Goal: Check status: Check status

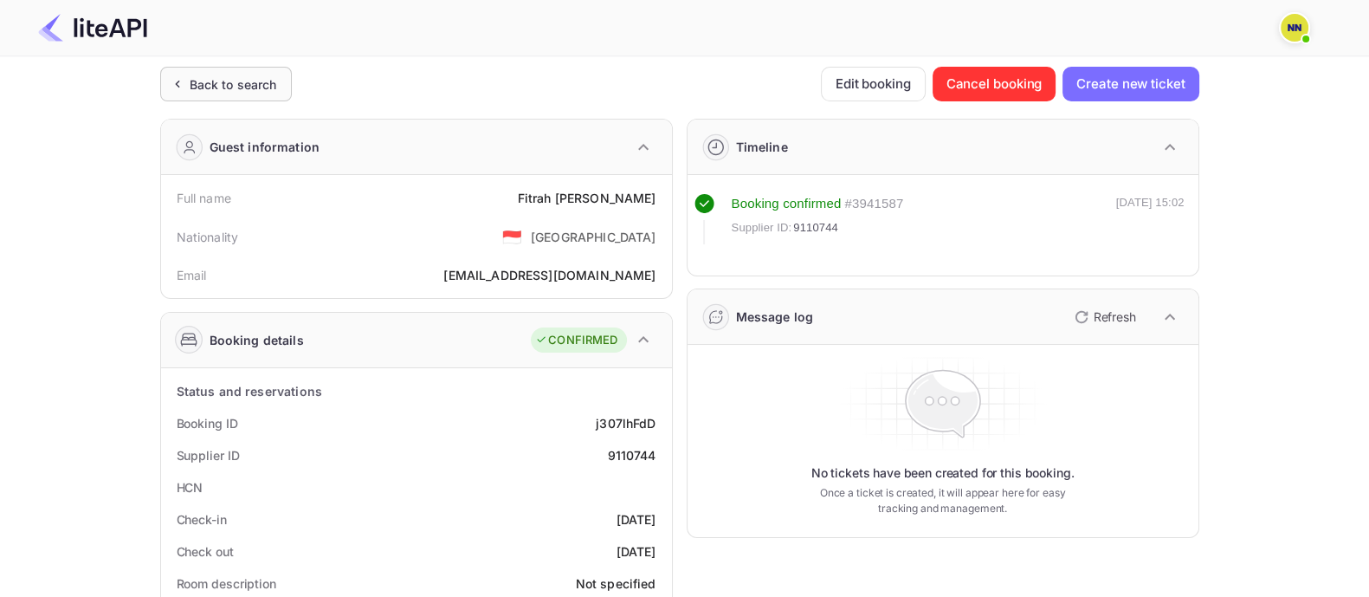
click at [252, 94] on div "Back to search" at bounding box center [226, 84] width 132 height 35
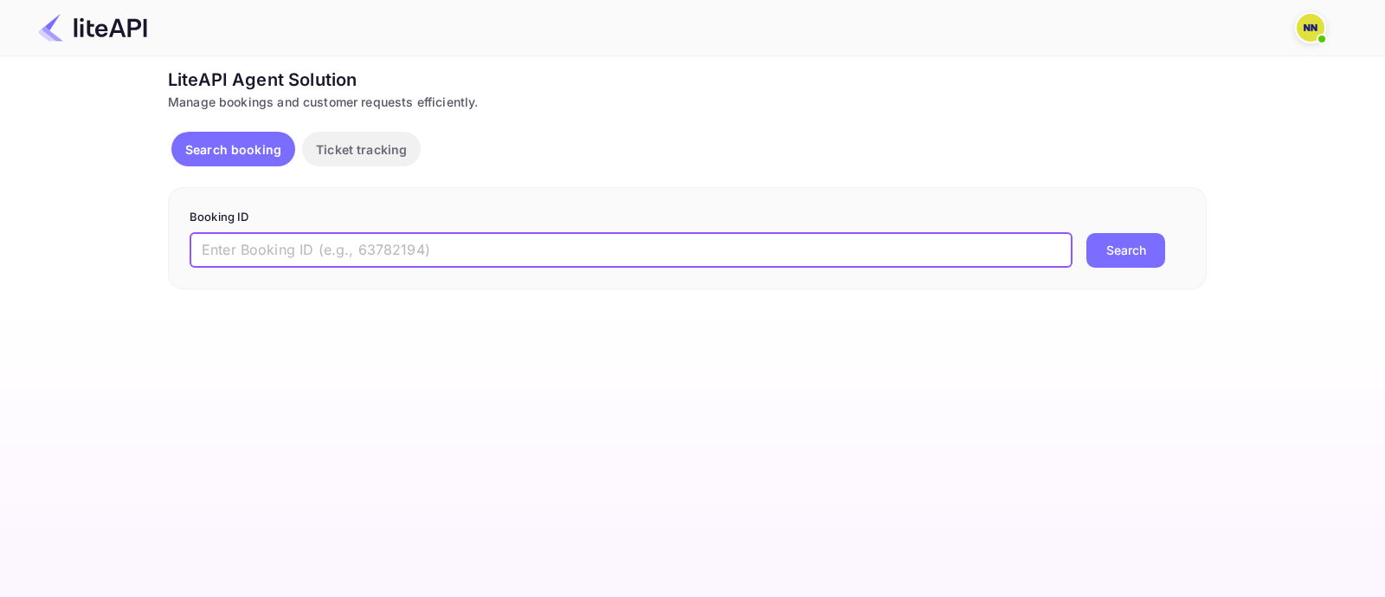
drag, startPoint x: 332, startPoint y: 244, endPoint x: 354, endPoint y: 248, distance: 21.9
click at [332, 244] on input "text" at bounding box center [631, 250] width 883 height 35
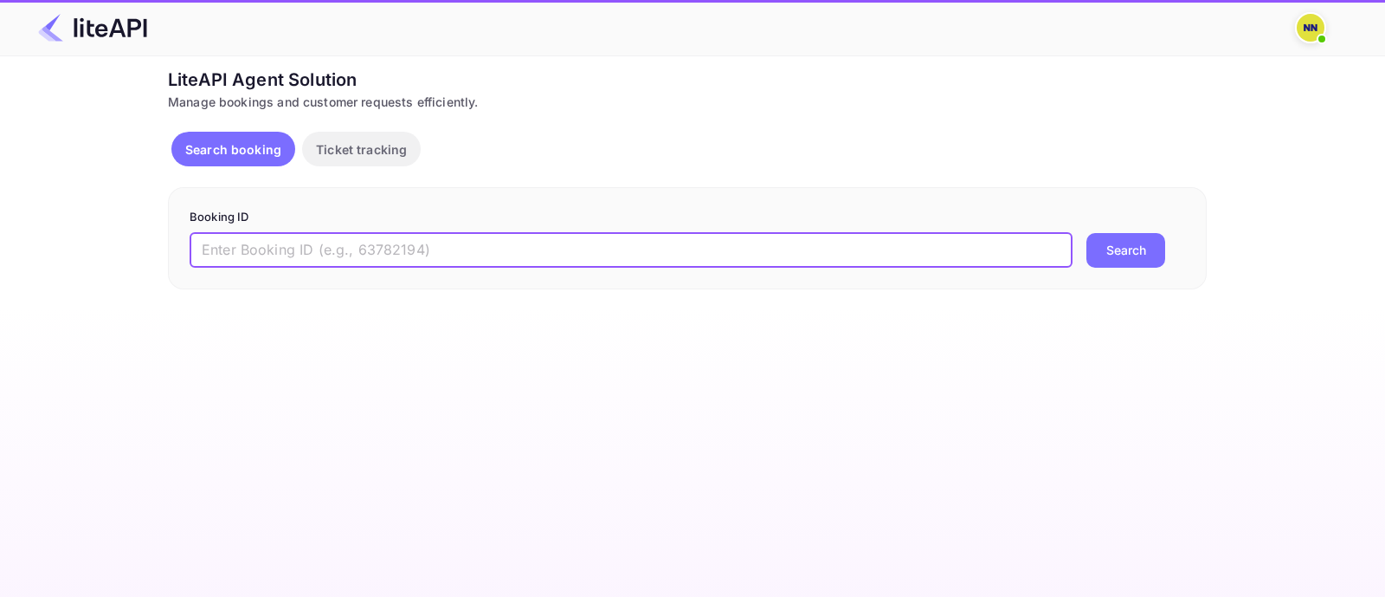
paste input "9113636"
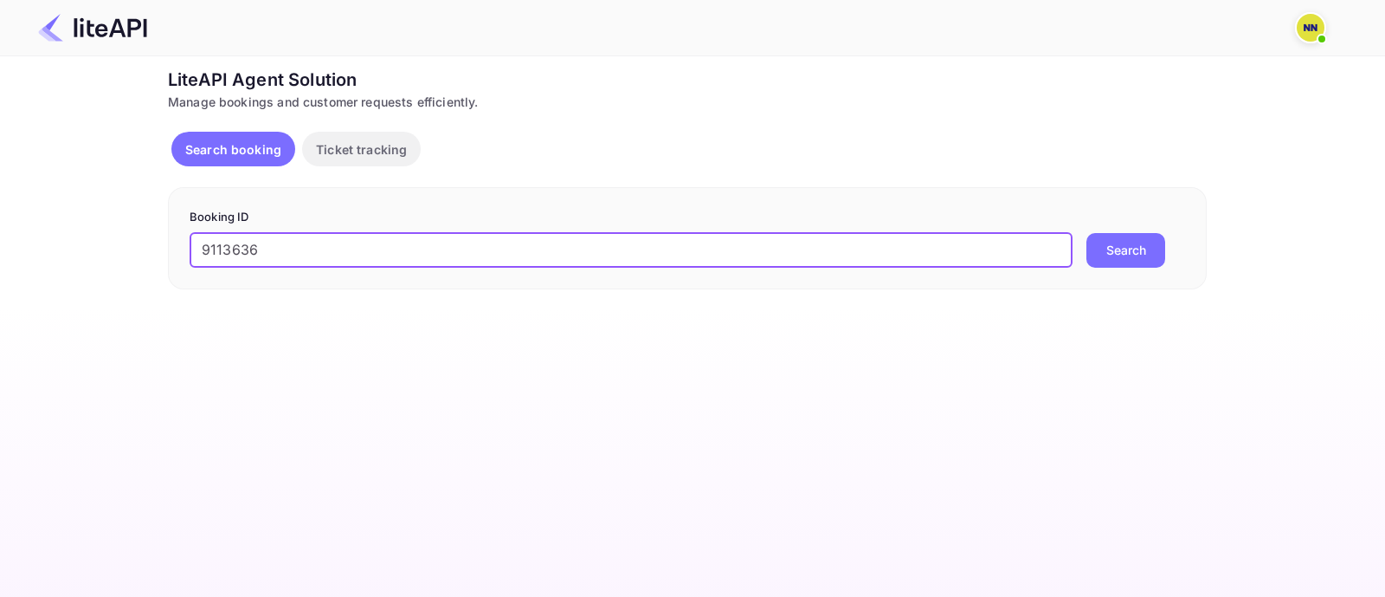
type input "9113636"
click at [1147, 248] on button "Search" at bounding box center [1126, 250] width 79 height 35
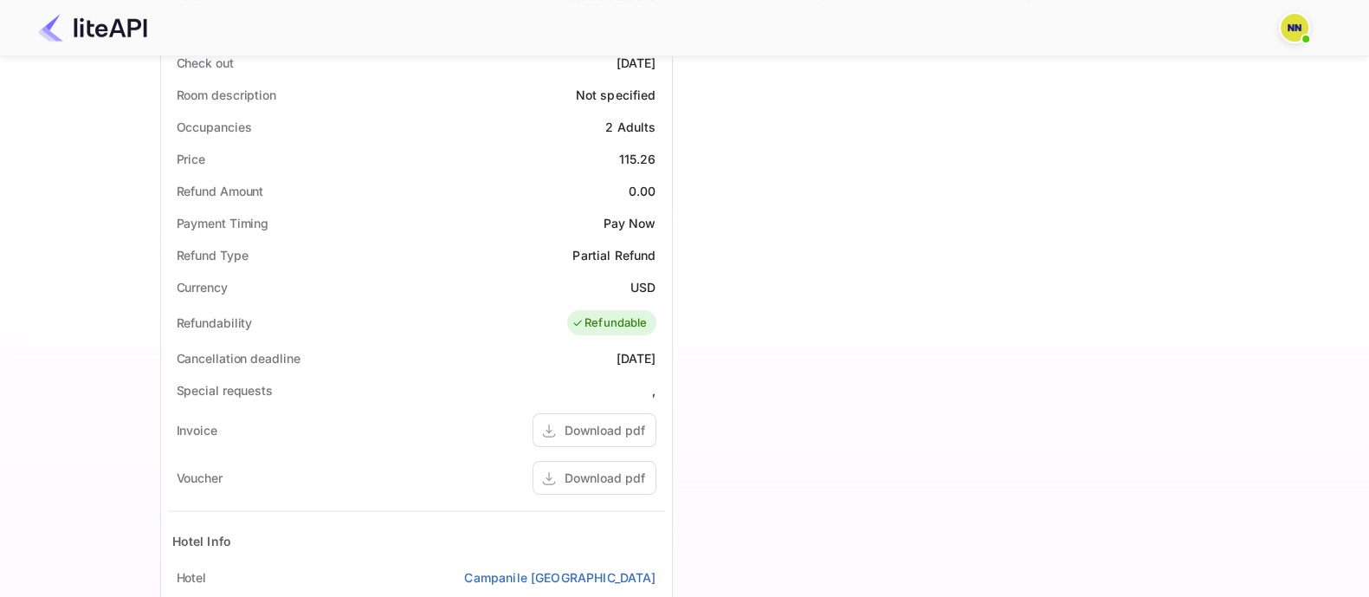
scroll to position [325, 0]
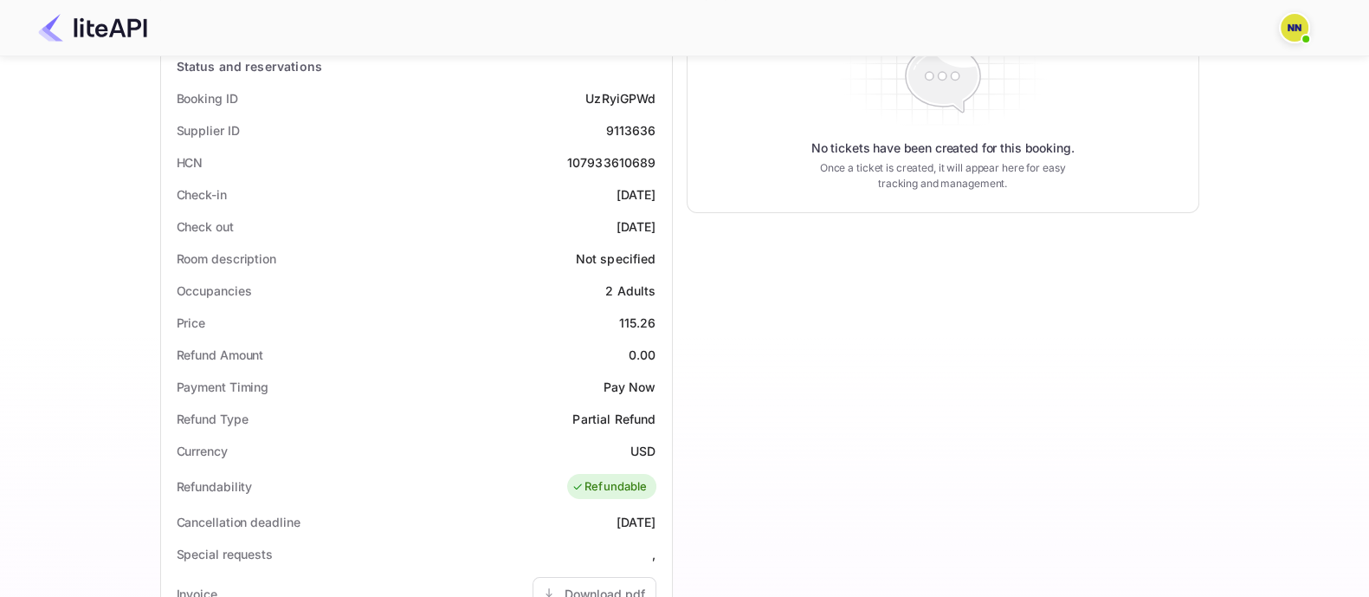
click at [623, 165] on div "107933610689" at bounding box center [611, 162] width 89 height 18
copy div "107933610689"
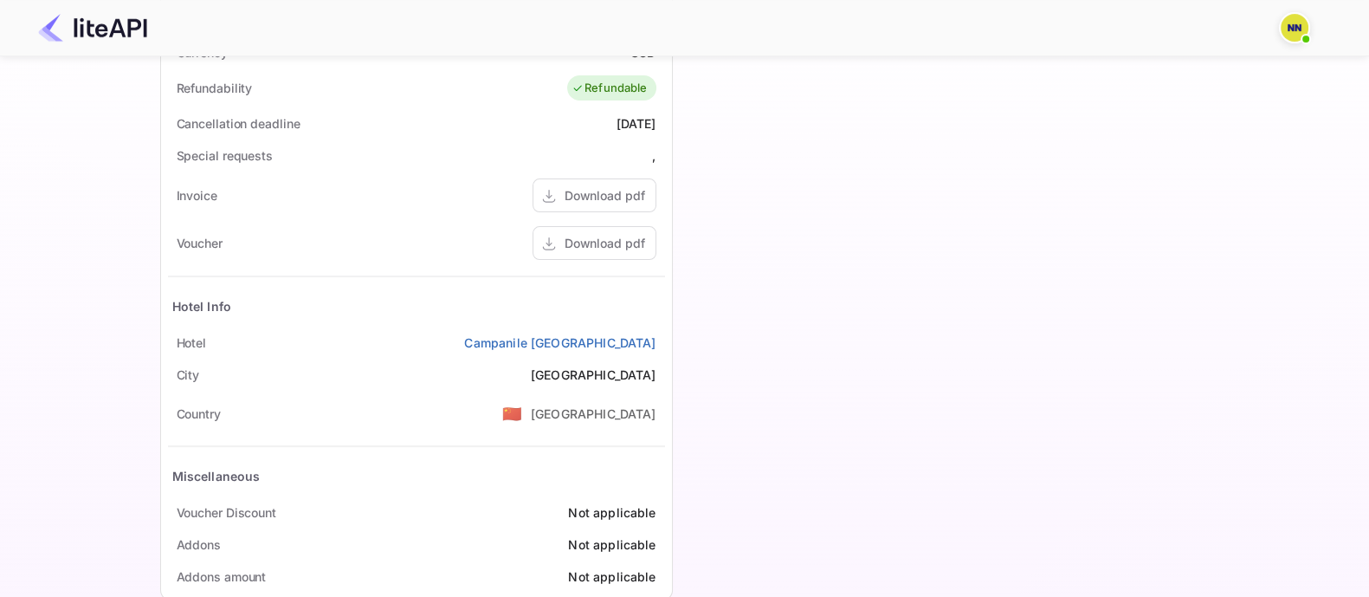
scroll to position [757, 0]
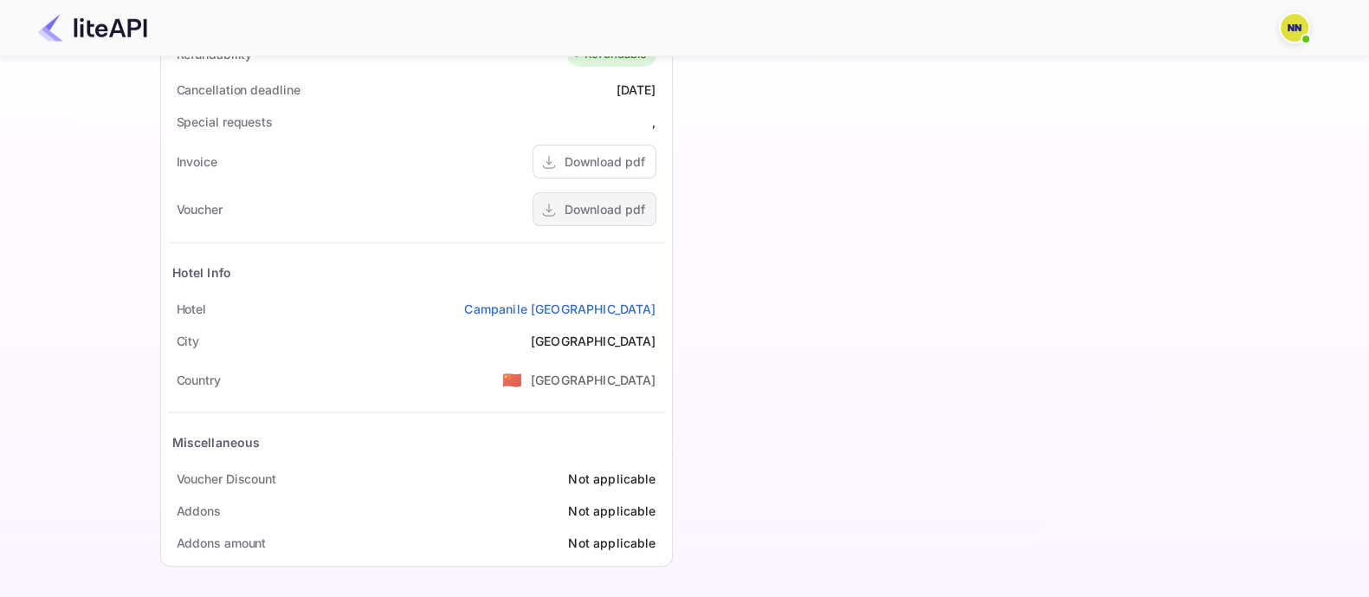
click at [583, 206] on div "Download pdf" at bounding box center [605, 209] width 81 height 18
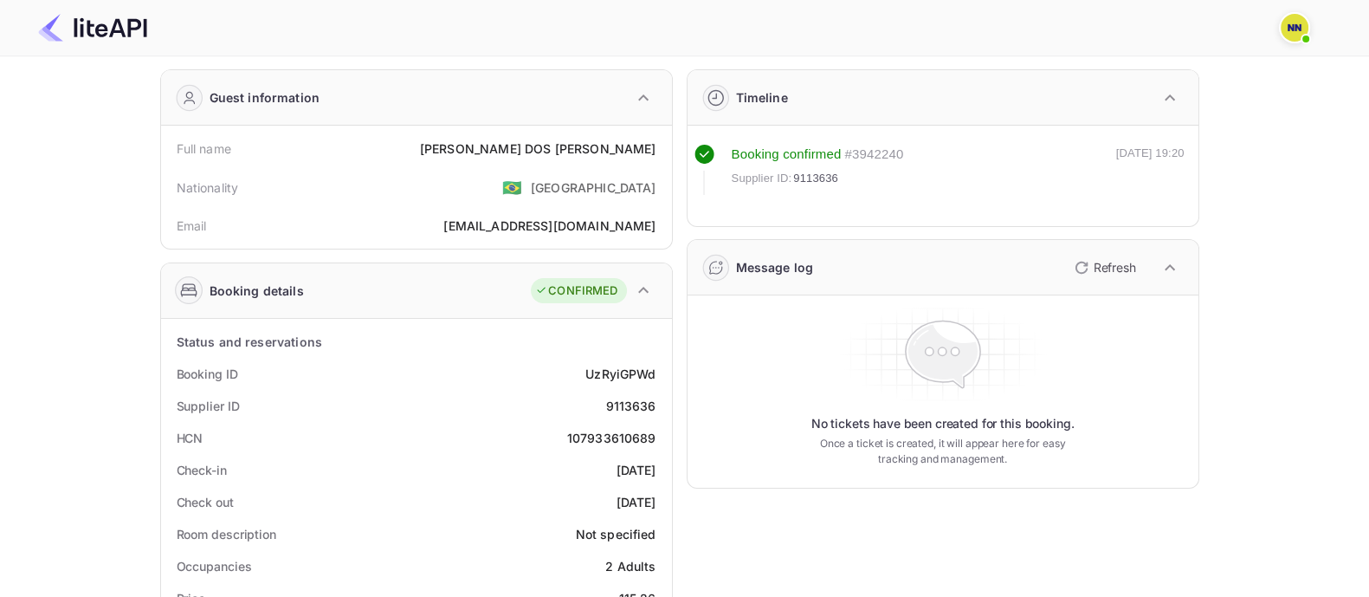
scroll to position [0, 0]
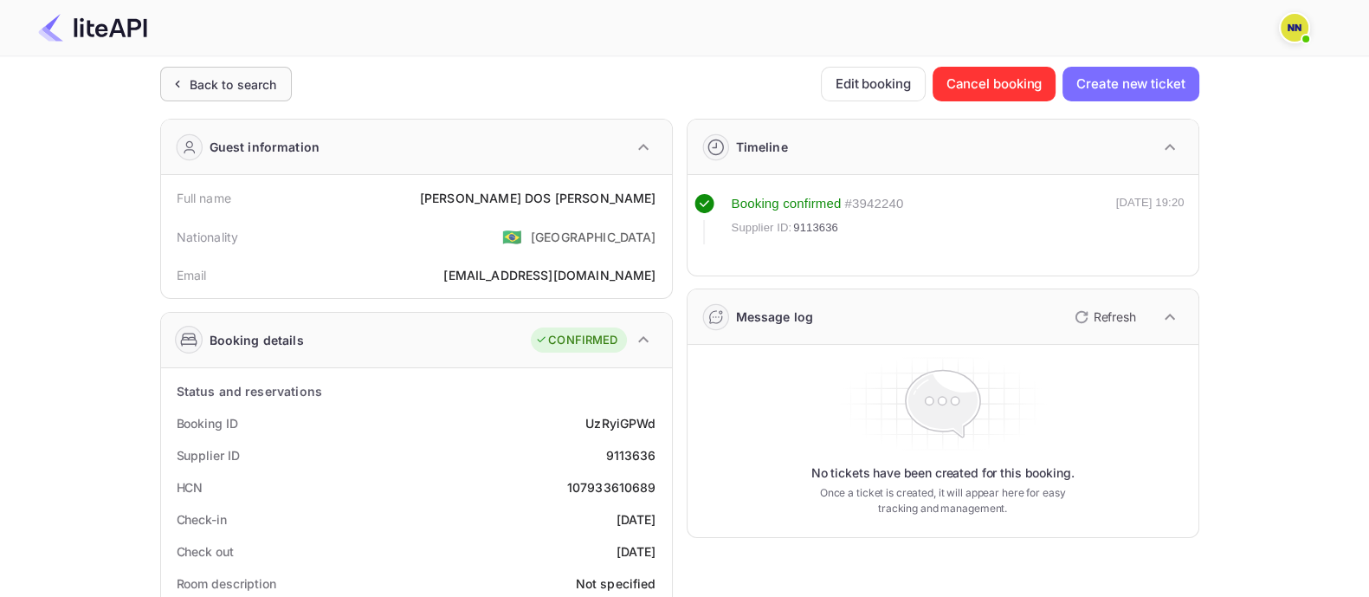
click at [241, 72] on div "Back to search" at bounding box center [226, 84] width 132 height 35
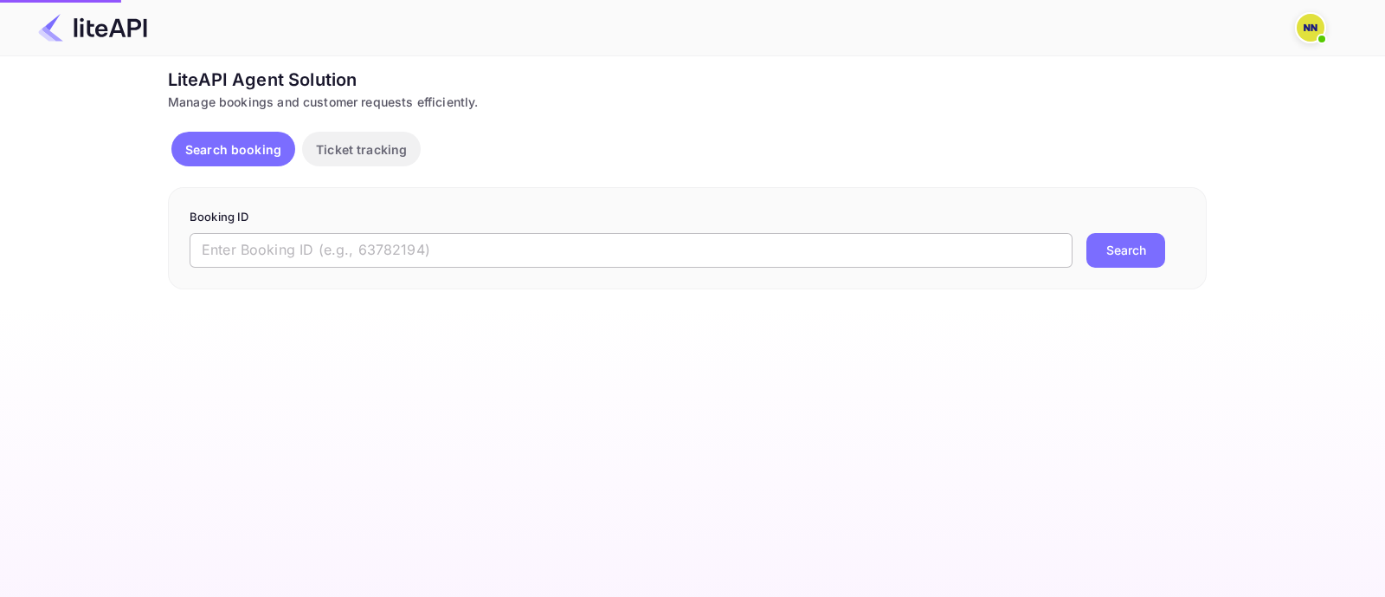
drag, startPoint x: 284, startPoint y: 257, endPoint x: 307, endPoint y: 255, distance: 23.5
click at [284, 256] on input "text" at bounding box center [631, 250] width 883 height 35
paste input "9125418"
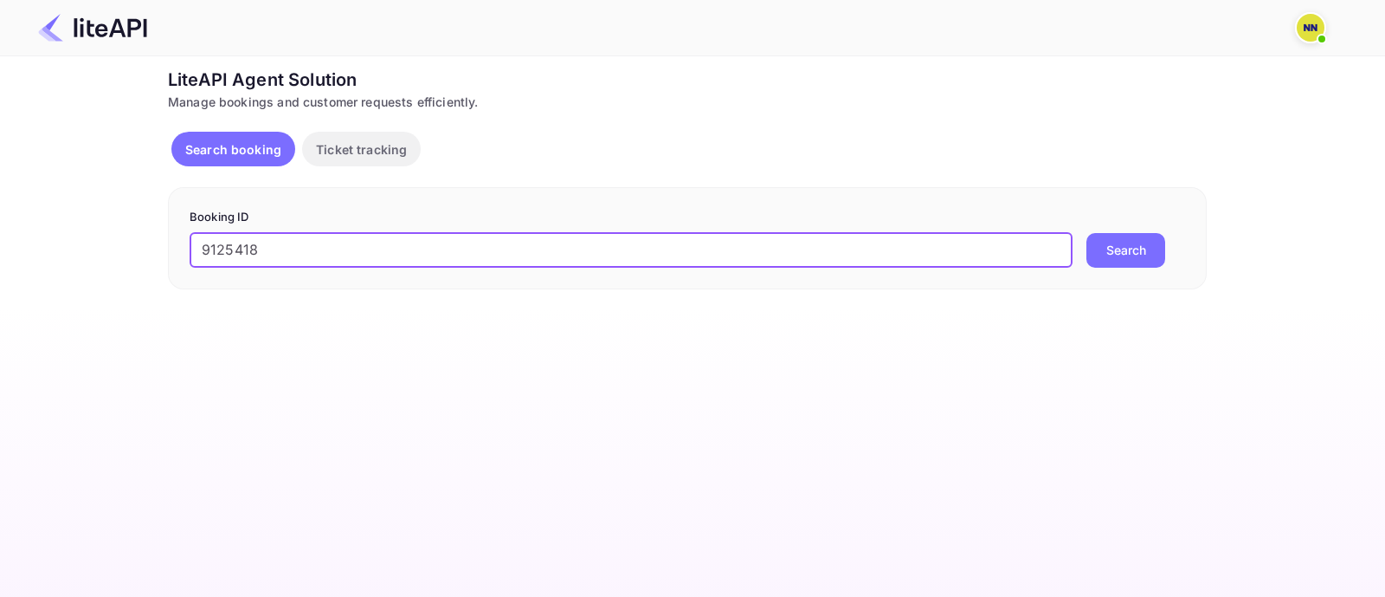
type input "9125418"
click at [1147, 259] on button "Search" at bounding box center [1126, 250] width 79 height 35
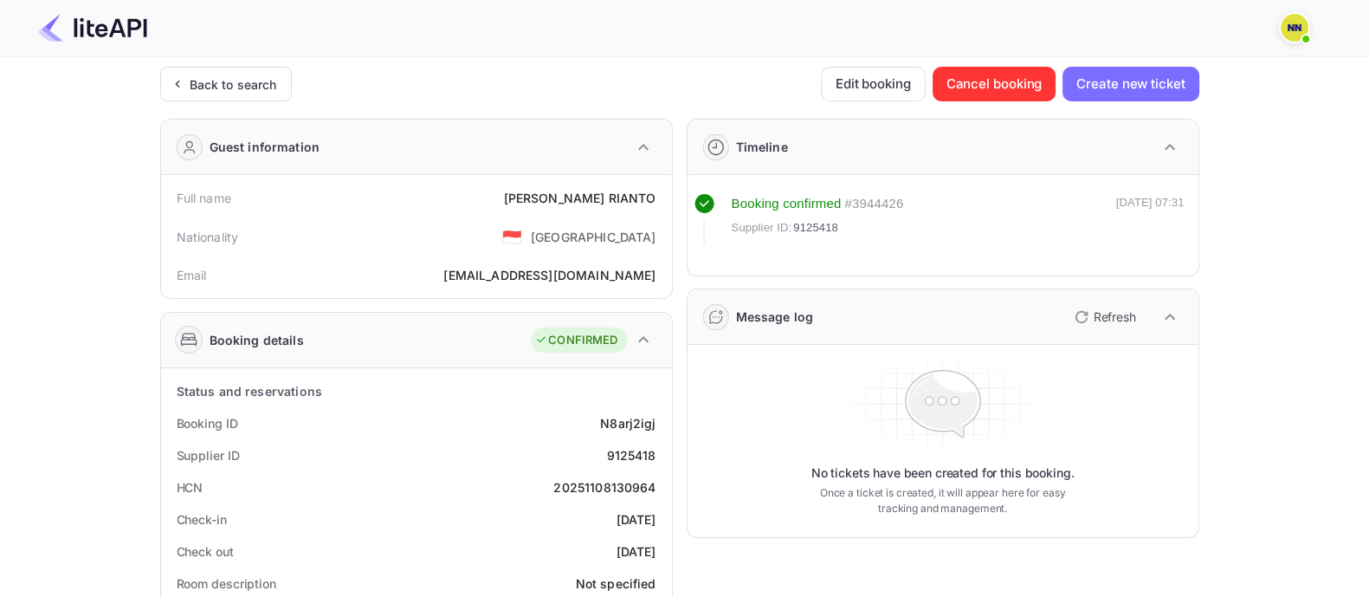
scroll to position [107, 0]
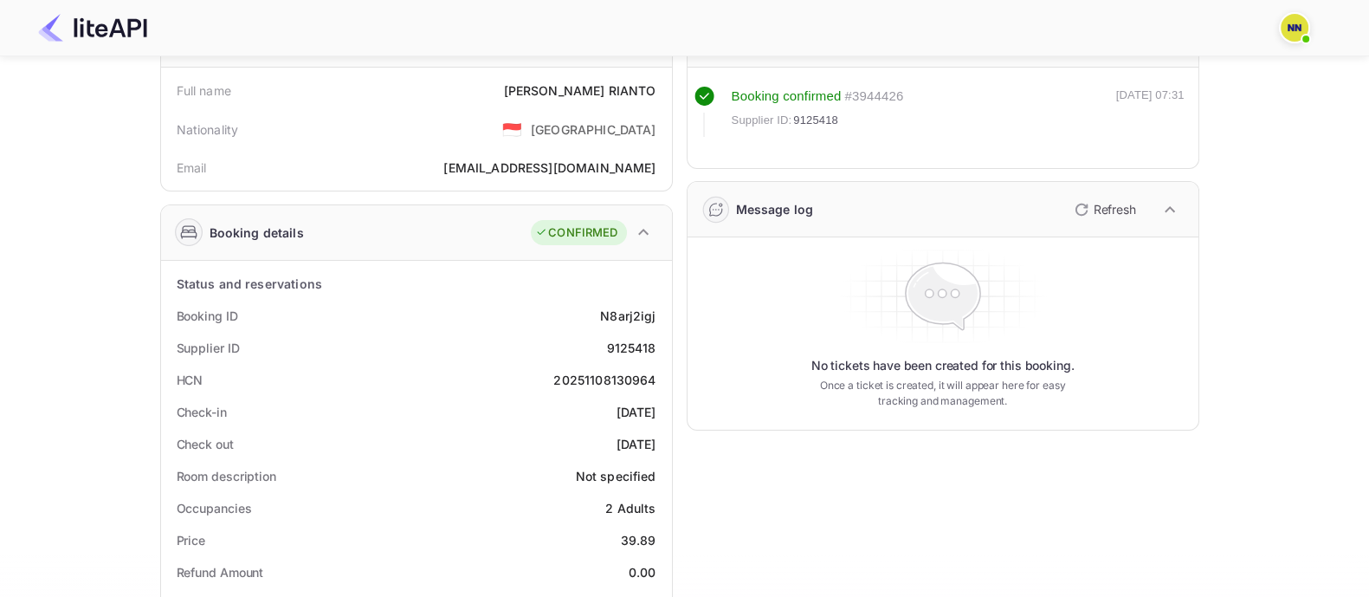
click at [606, 374] on div "20251108130964" at bounding box center [604, 380] width 102 height 18
copy div "20251108130964"
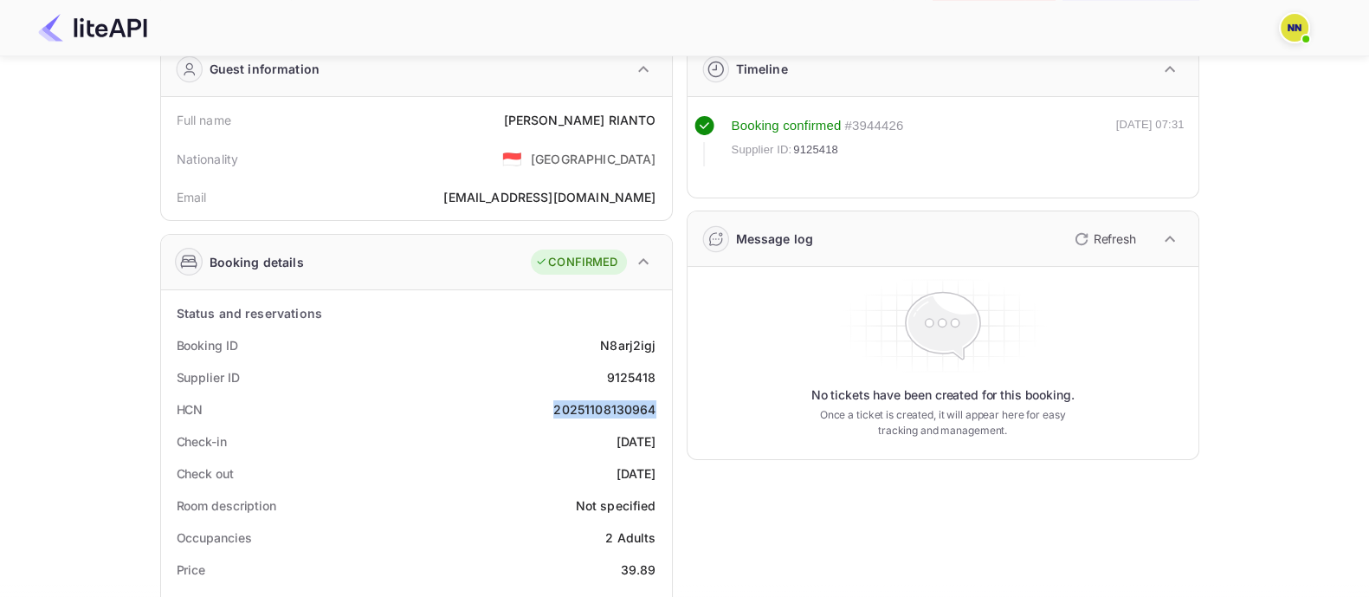
scroll to position [0, 0]
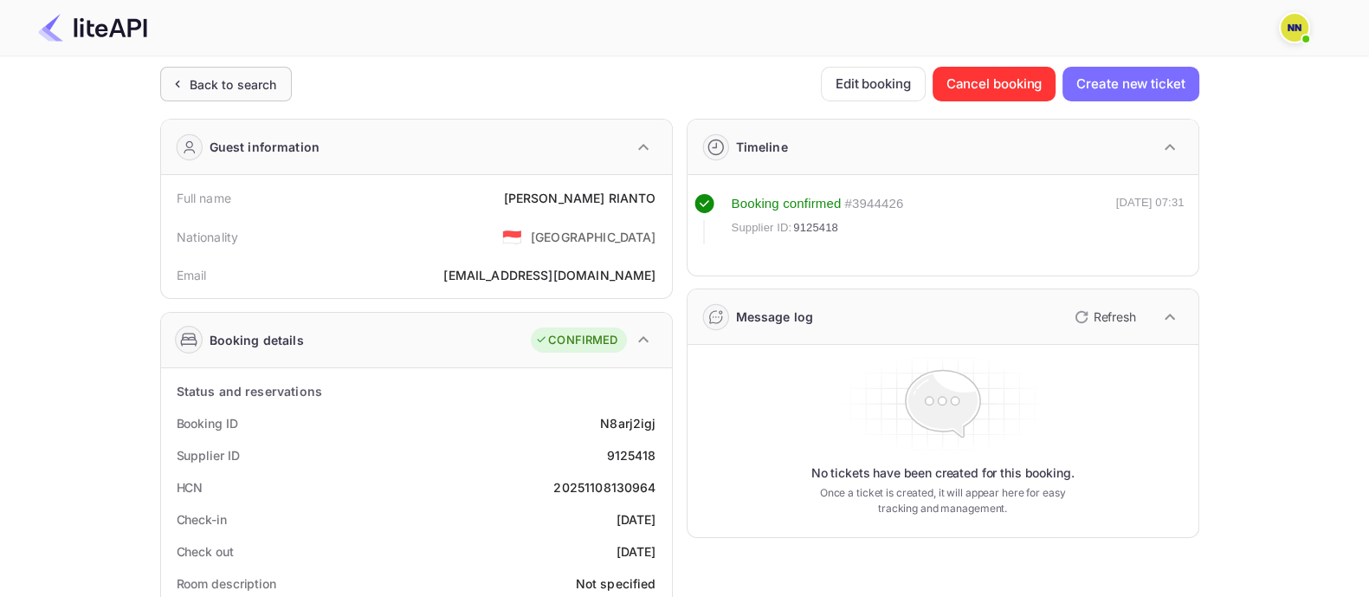
click at [247, 87] on div "Back to search" at bounding box center [233, 84] width 87 height 18
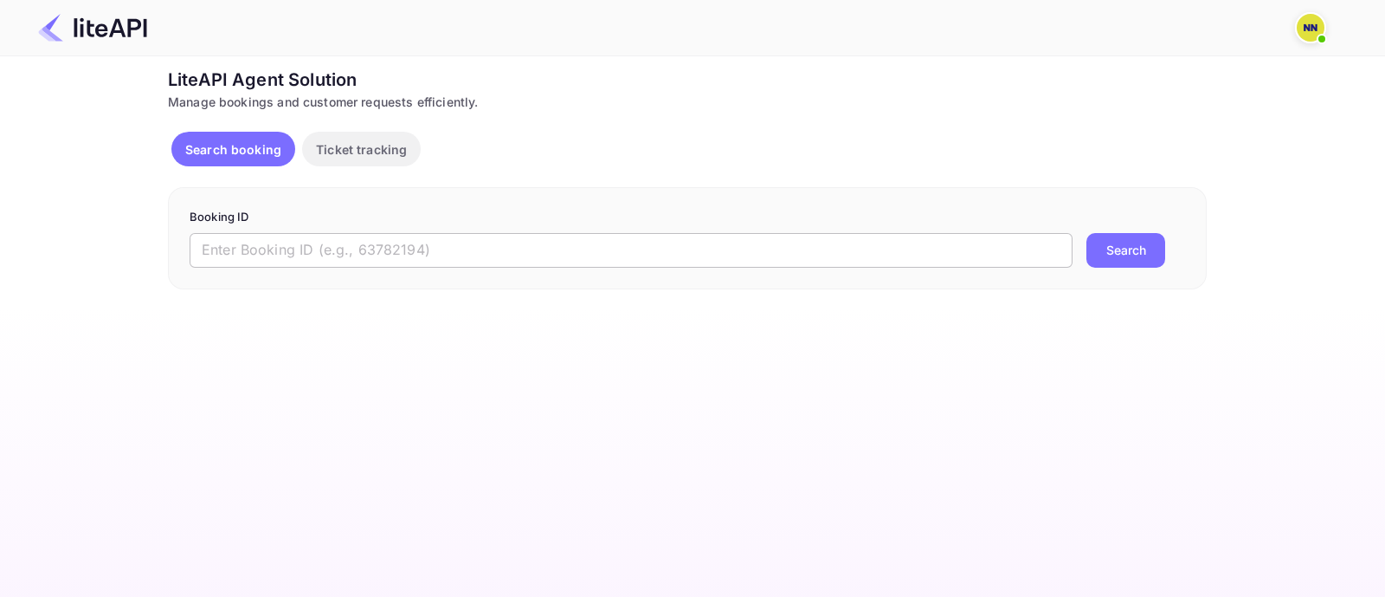
click at [281, 240] on input "text" at bounding box center [631, 250] width 883 height 35
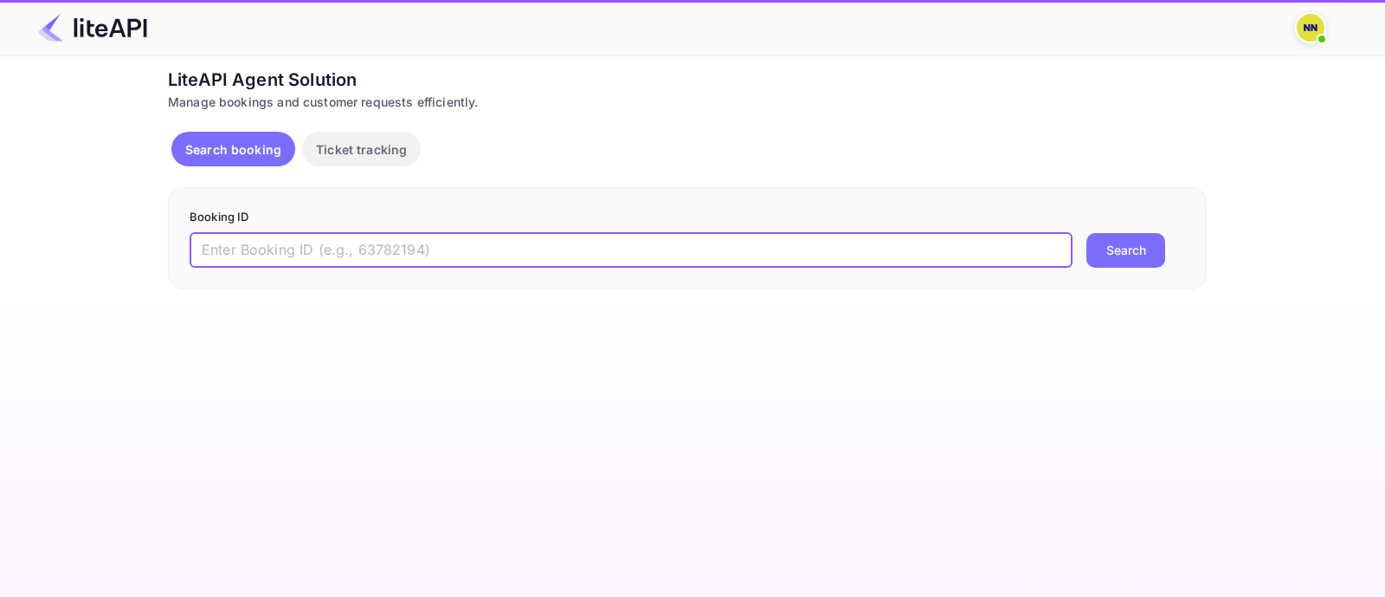
paste input "9095713"
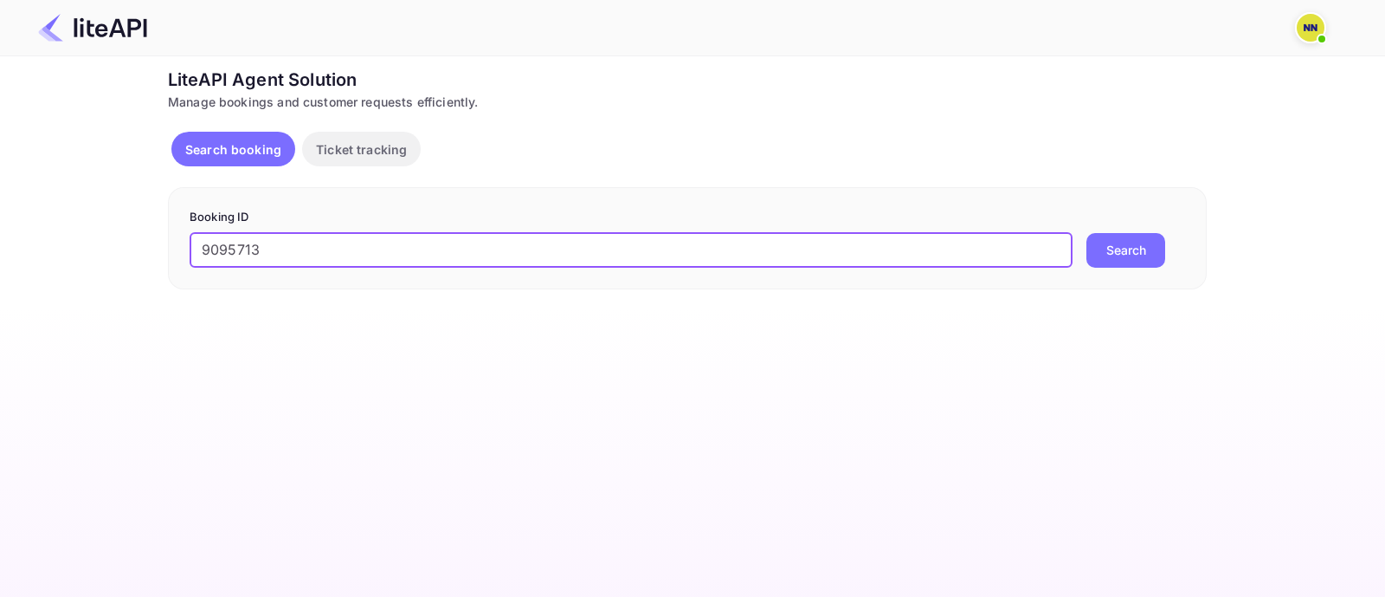
type input "9095713"
click at [1160, 240] on button "Search" at bounding box center [1126, 250] width 79 height 35
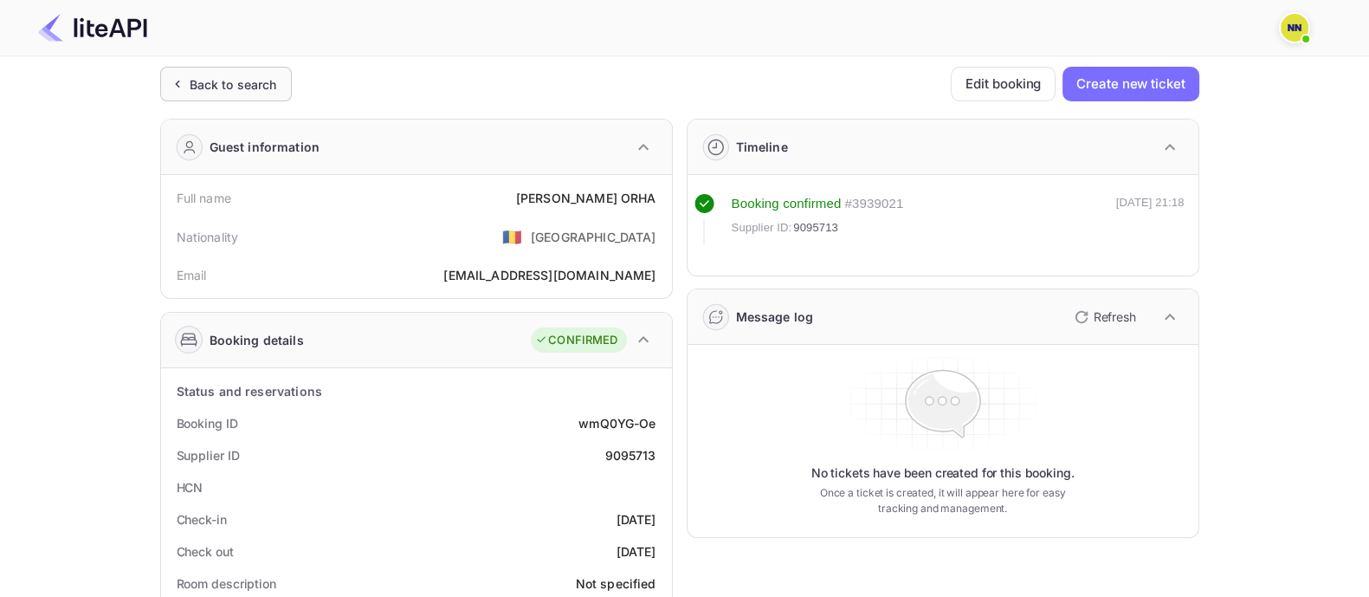
click at [242, 83] on div "Back to search" at bounding box center [233, 84] width 87 height 18
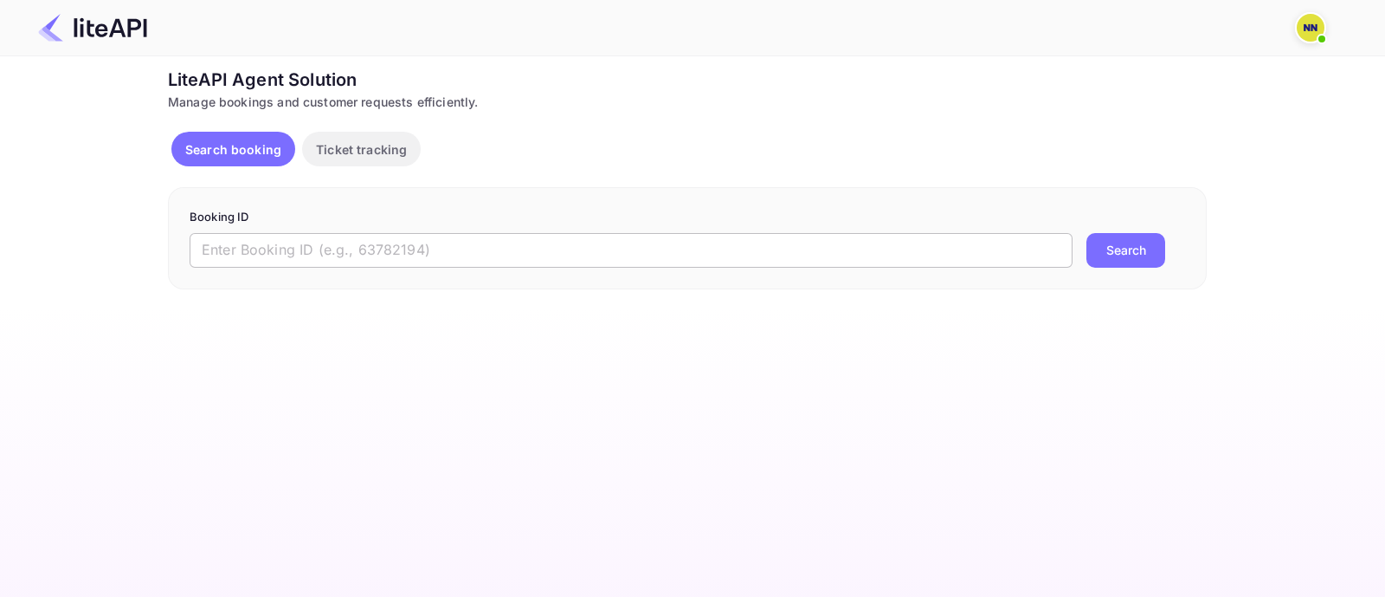
click at [280, 247] on input "text" at bounding box center [631, 250] width 883 height 35
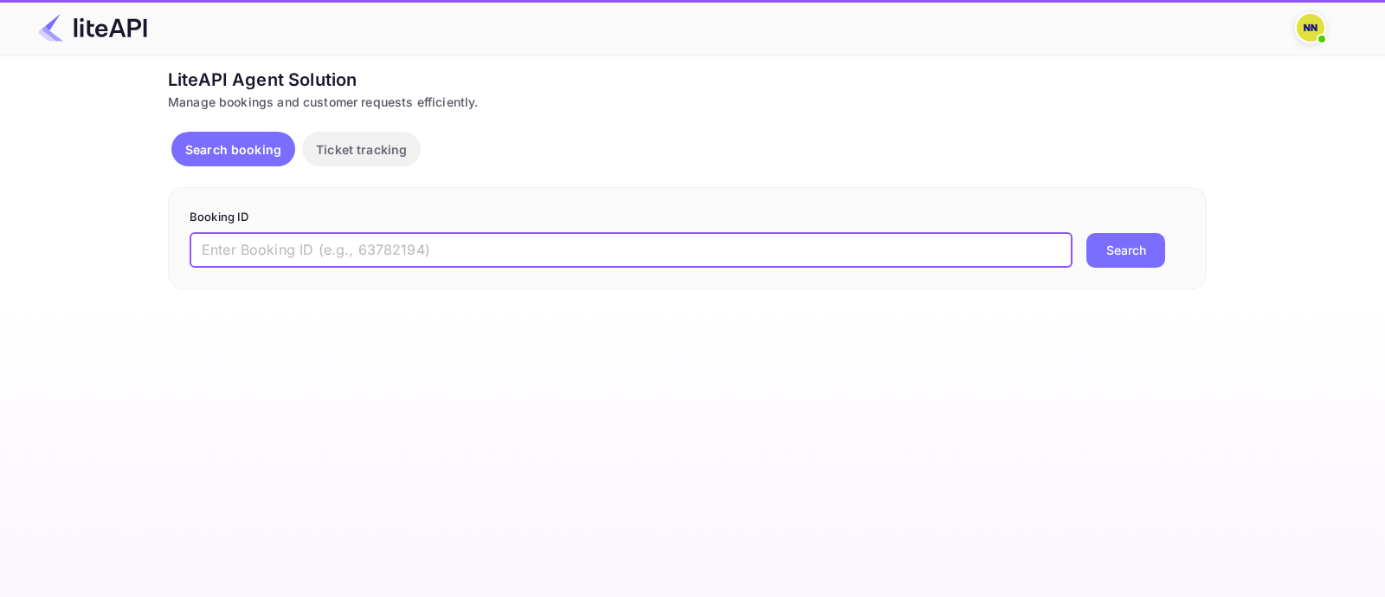
paste input "7714902"
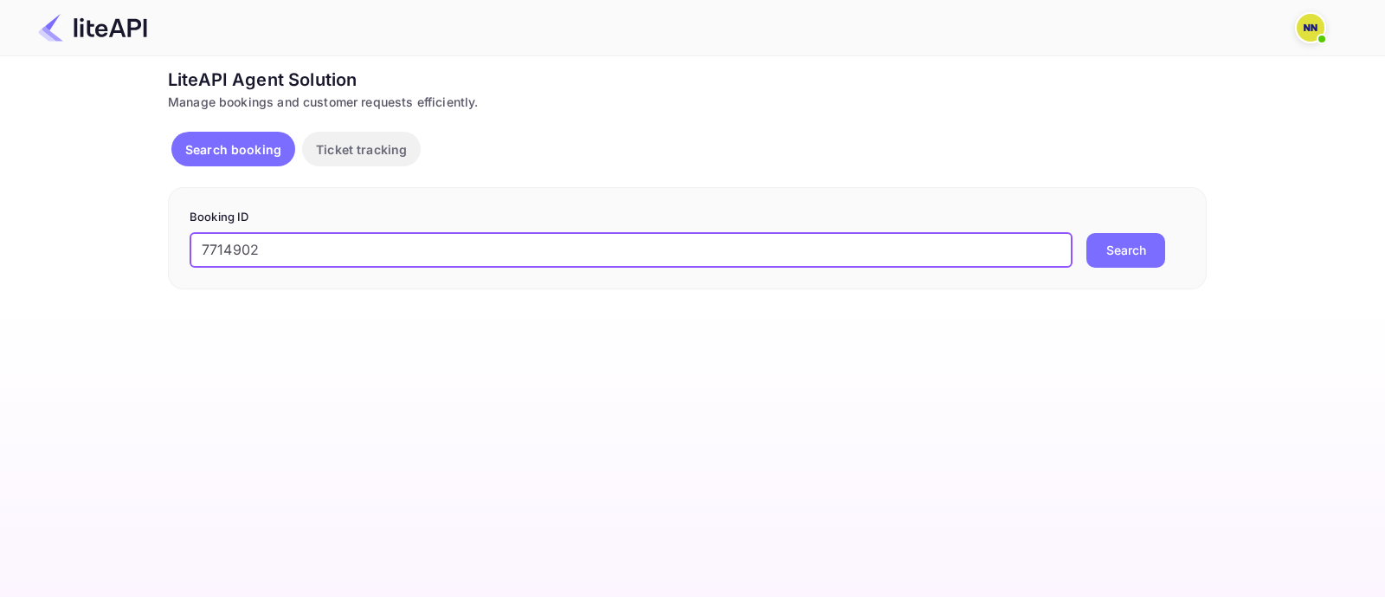
type input "7714902"
click at [1087, 233] on button "Search" at bounding box center [1126, 250] width 79 height 35
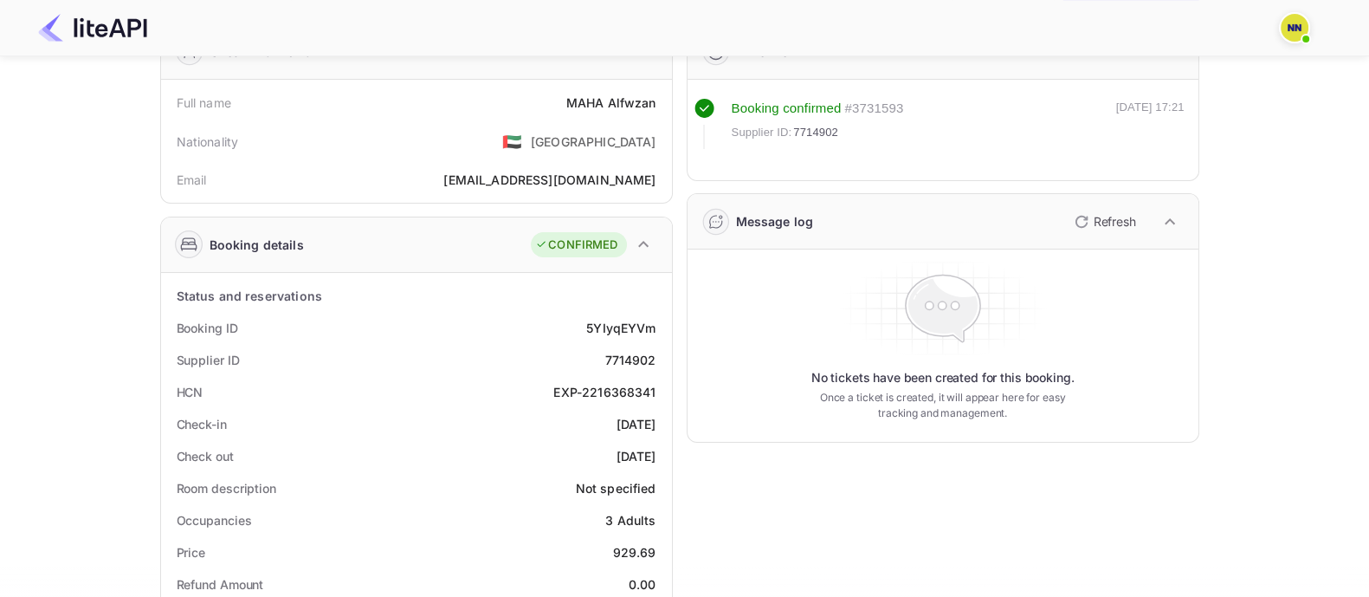
scroll to position [216, 0]
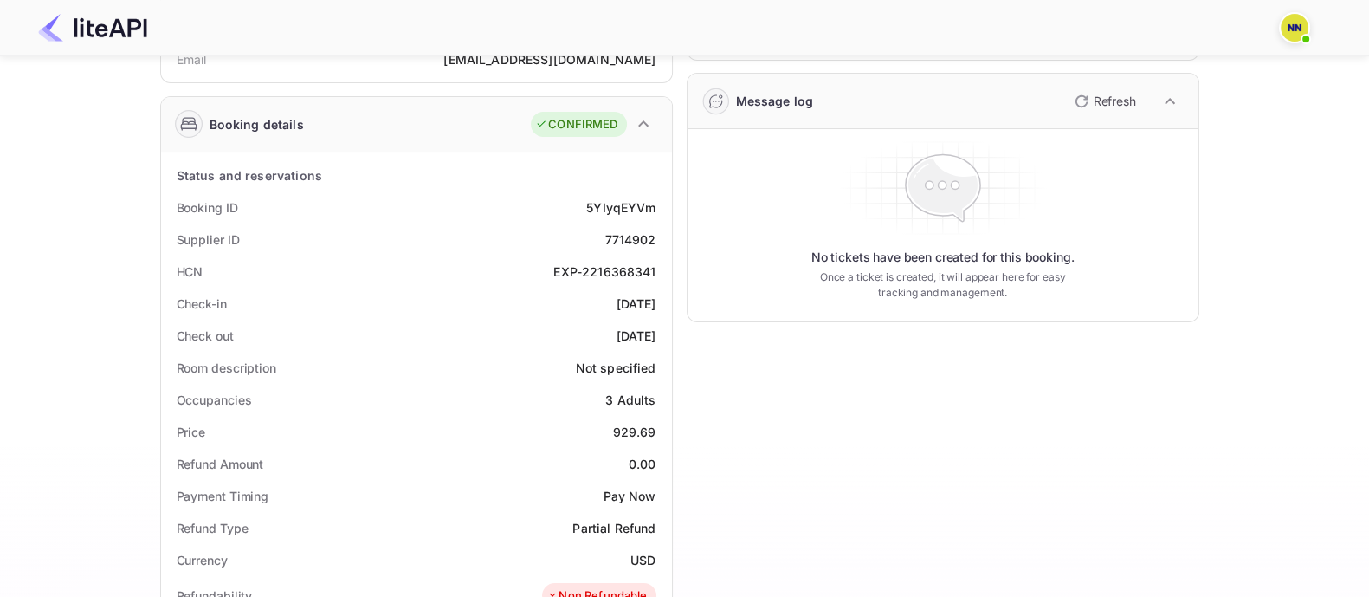
click at [599, 267] on div "EXP-2216368341" at bounding box center [604, 271] width 102 height 18
copy div "2216368341"
click at [567, 266] on div "EXP-2216368341" at bounding box center [604, 271] width 102 height 18
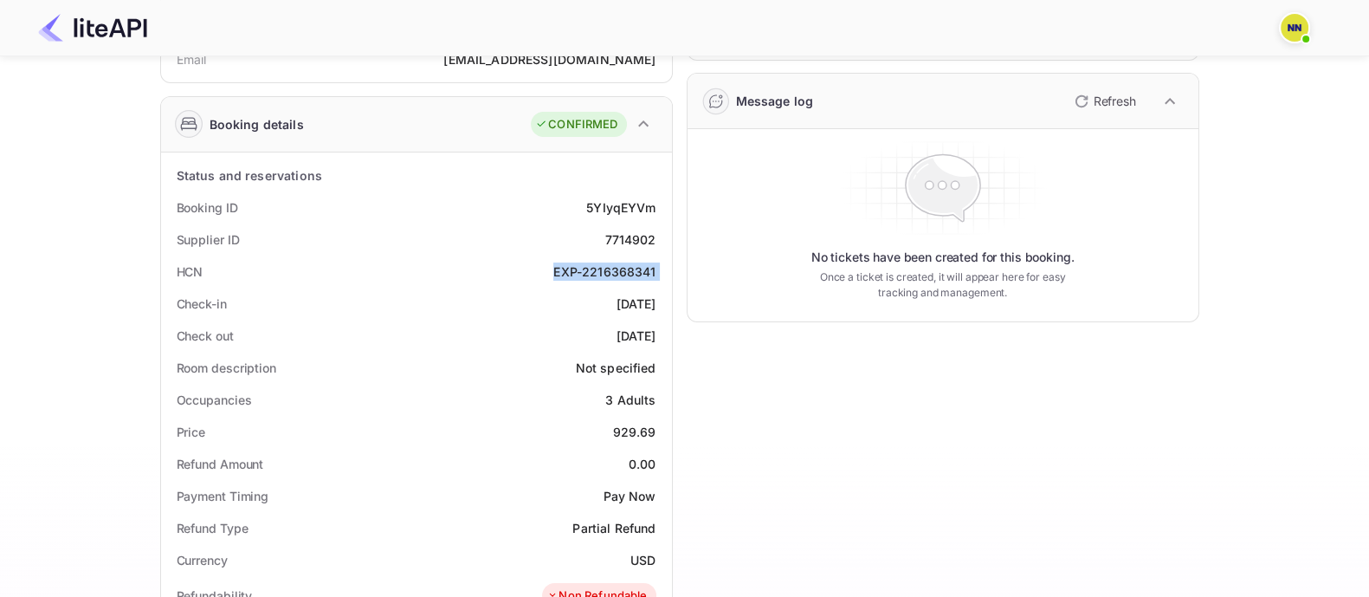
click at [567, 266] on div "EXP-2216368341" at bounding box center [604, 271] width 102 height 18
copy div "EXP-2216368341"
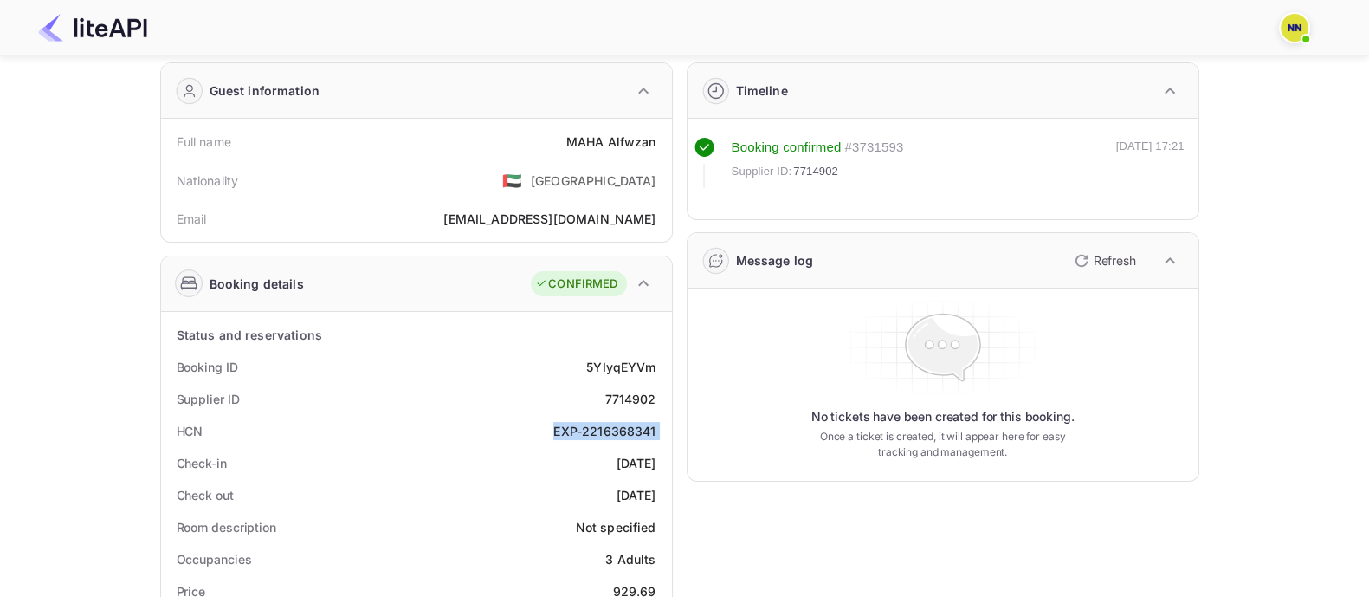
scroll to position [0, 0]
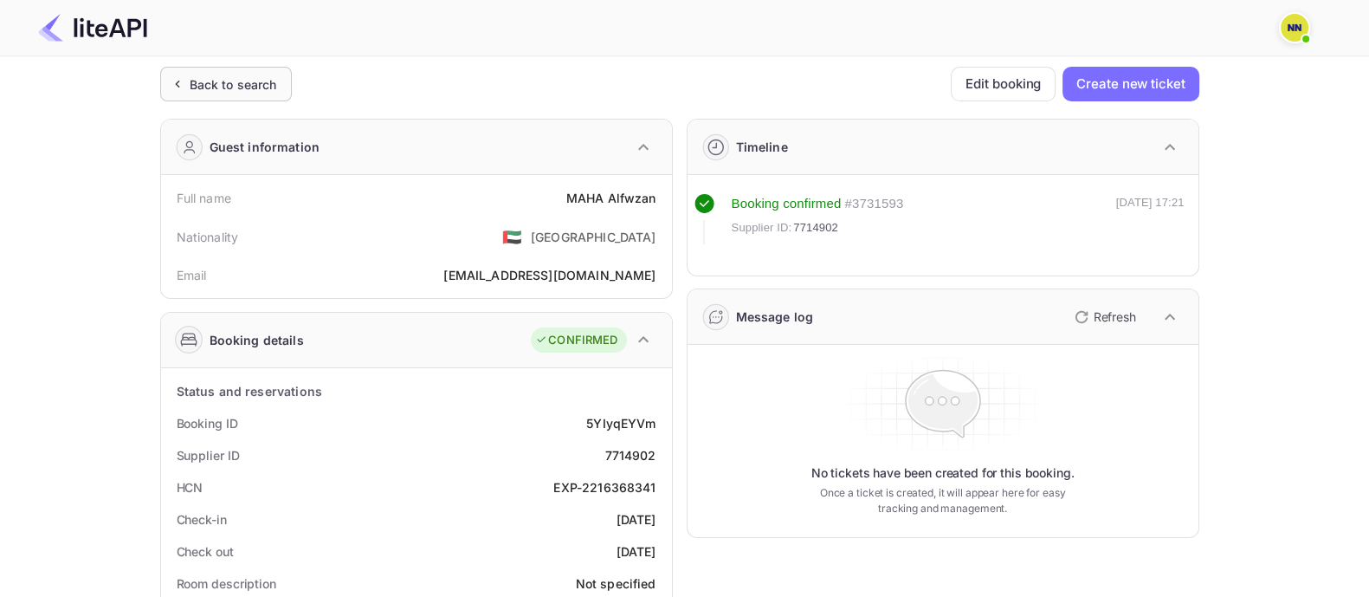
click at [251, 75] on div "Back to search" at bounding box center [233, 84] width 87 height 18
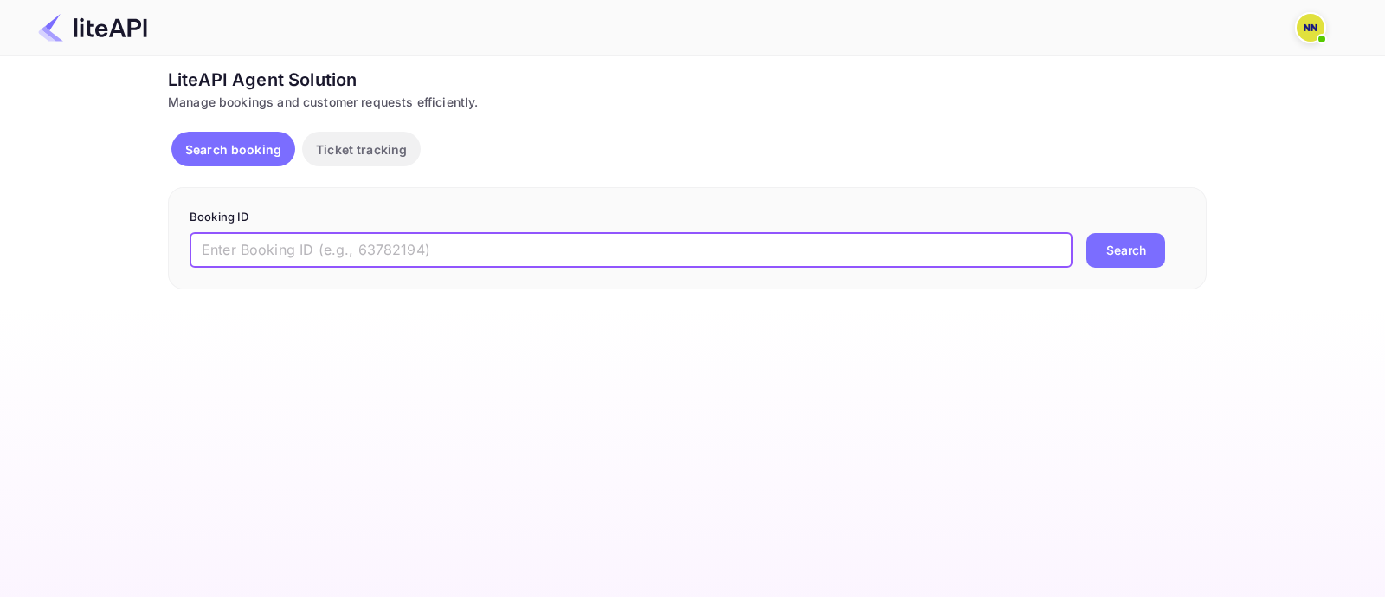
drag, startPoint x: 331, startPoint y: 235, endPoint x: 350, endPoint y: 254, distance: 26.9
click at [332, 238] on input "text" at bounding box center [631, 250] width 883 height 35
paste input "8880138"
type input "8880138"
click at [1123, 243] on button "Search" at bounding box center [1126, 250] width 79 height 35
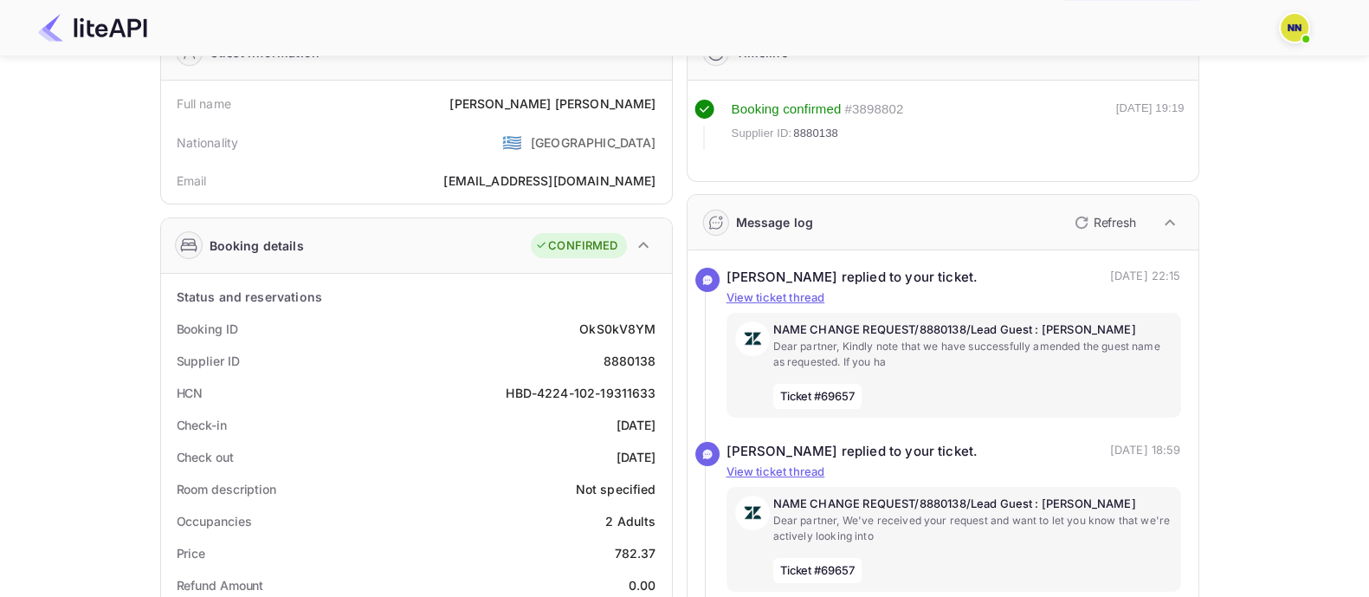
scroll to position [216, 0]
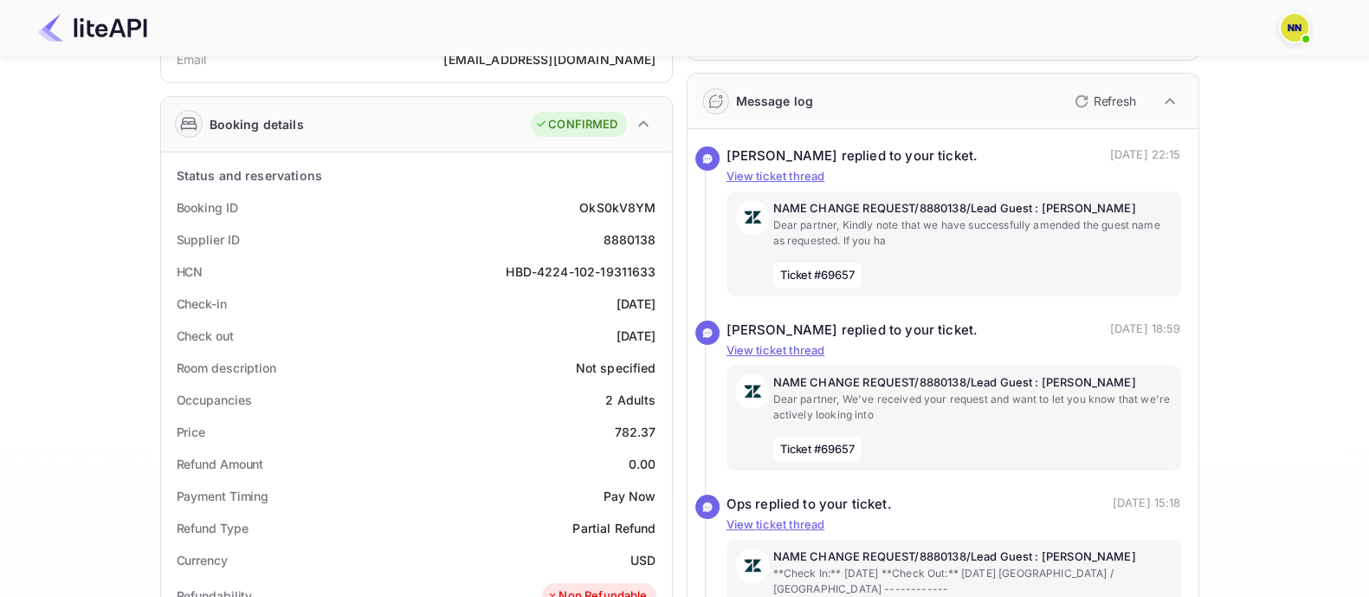
click at [537, 266] on div "HBD-4224-102-19311633" at bounding box center [581, 271] width 150 height 18
copy div "HBD-4224-102-19311633"
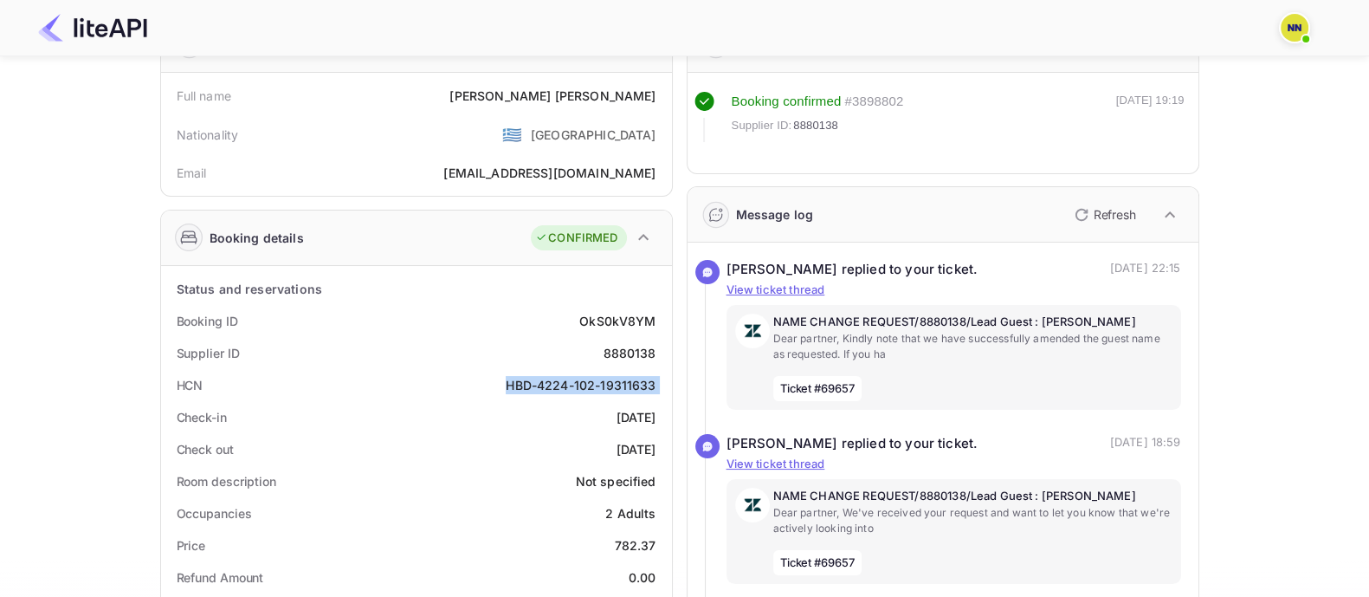
scroll to position [0, 0]
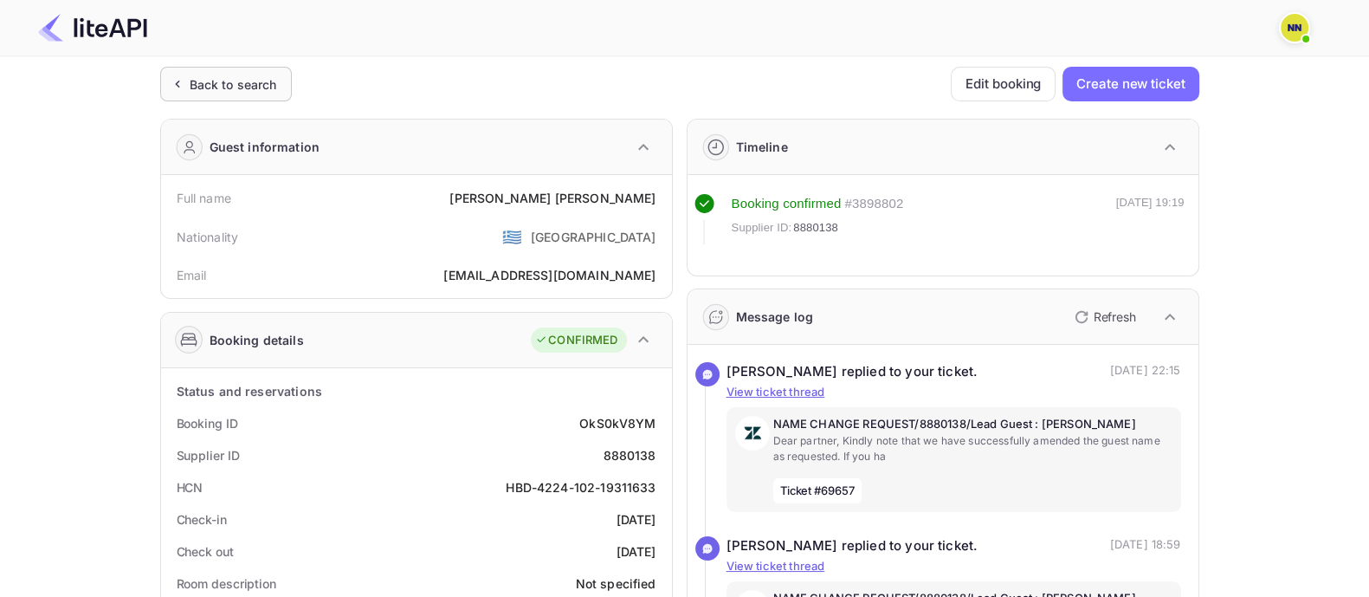
click at [238, 76] on div "Back to search" at bounding box center [233, 84] width 87 height 18
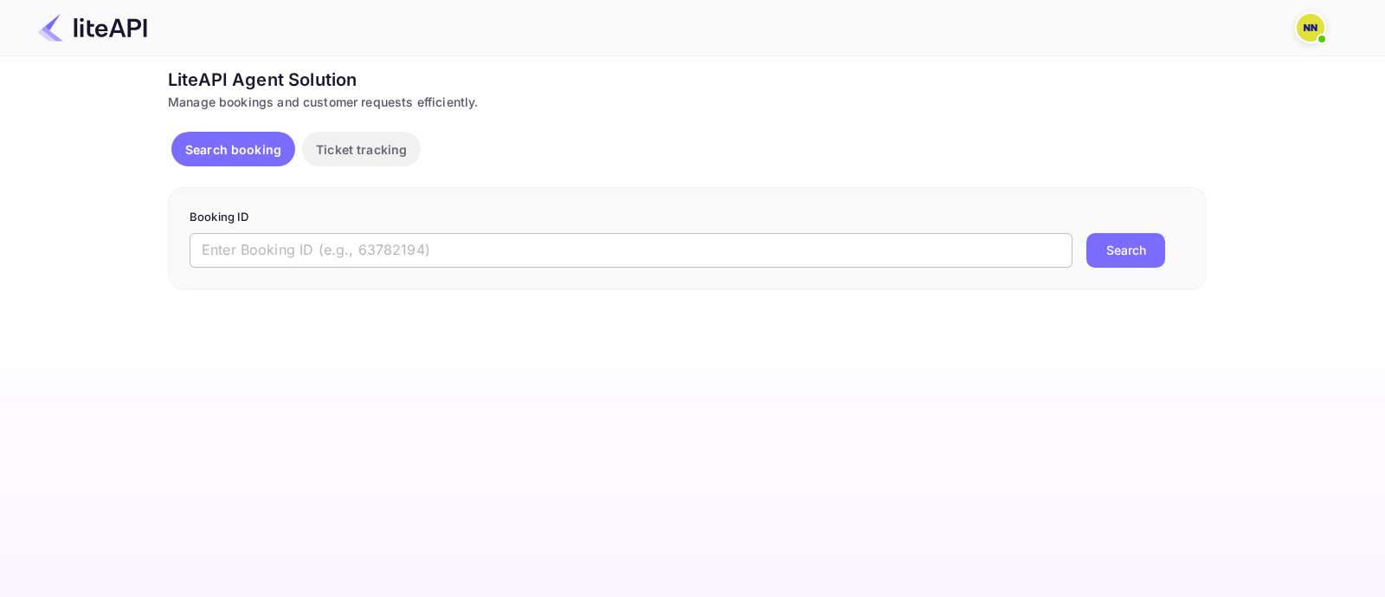
click at [277, 240] on input "text" at bounding box center [631, 250] width 883 height 35
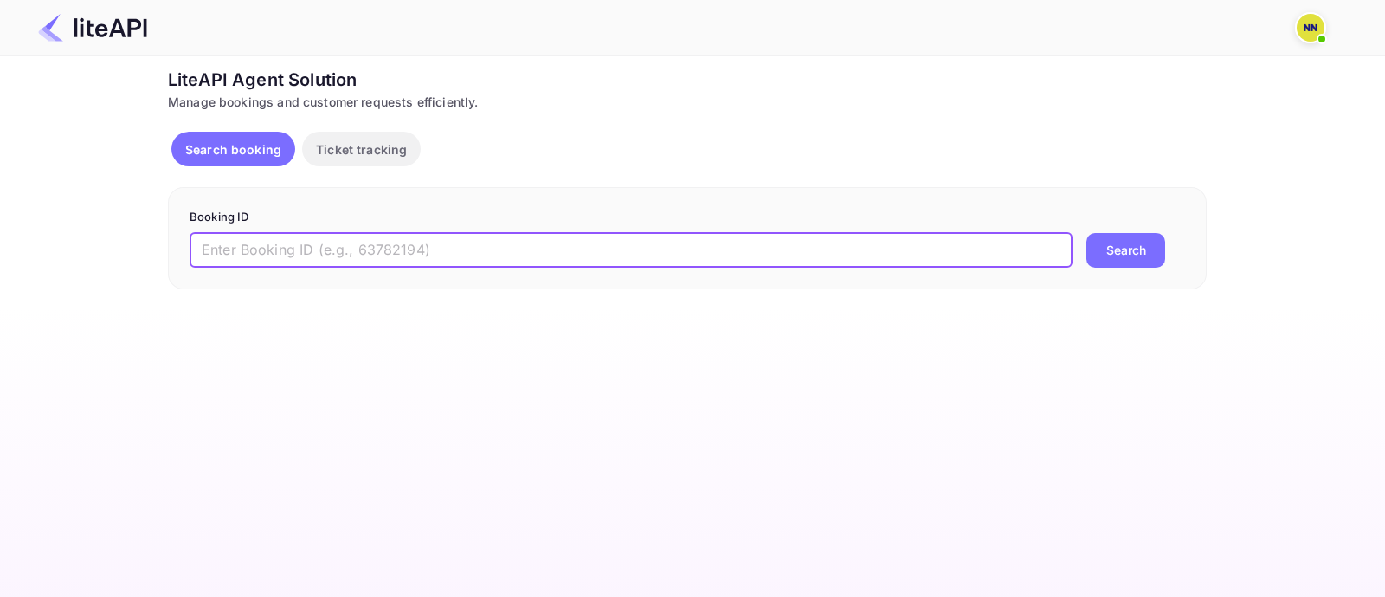
paste input "8143430"
type input "8143430"
click at [1139, 245] on button "Search" at bounding box center [1126, 250] width 79 height 35
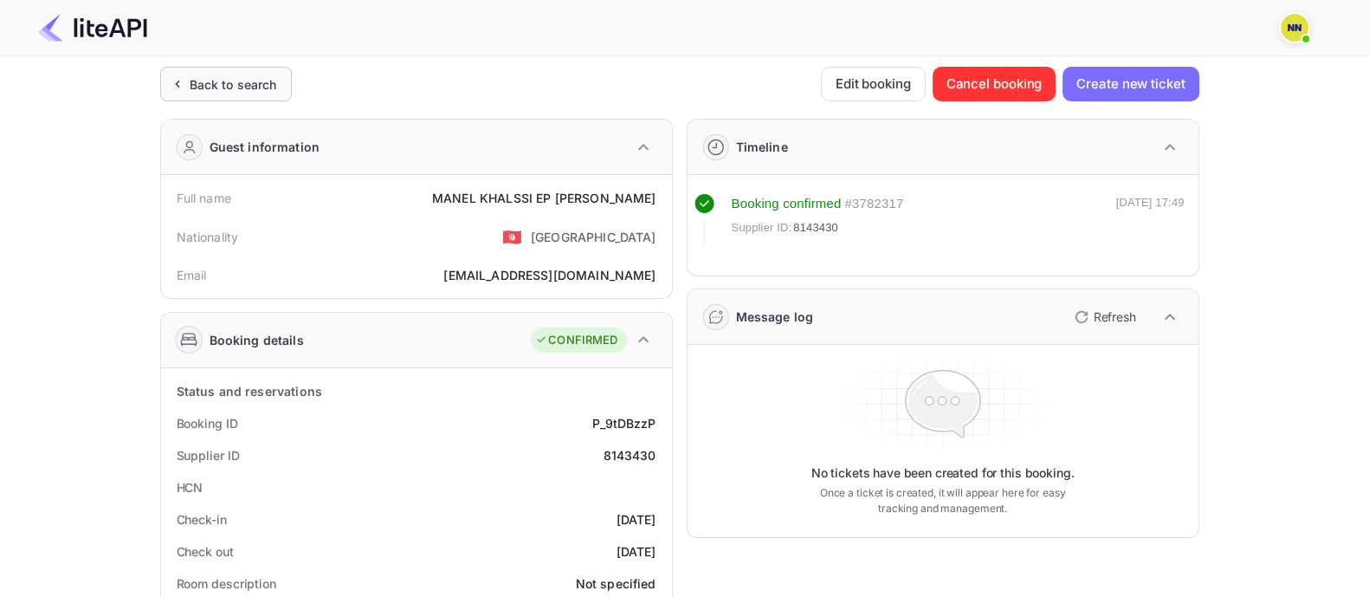
click at [226, 97] on div "Back to search" at bounding box center [226, 84] width 132 height 35
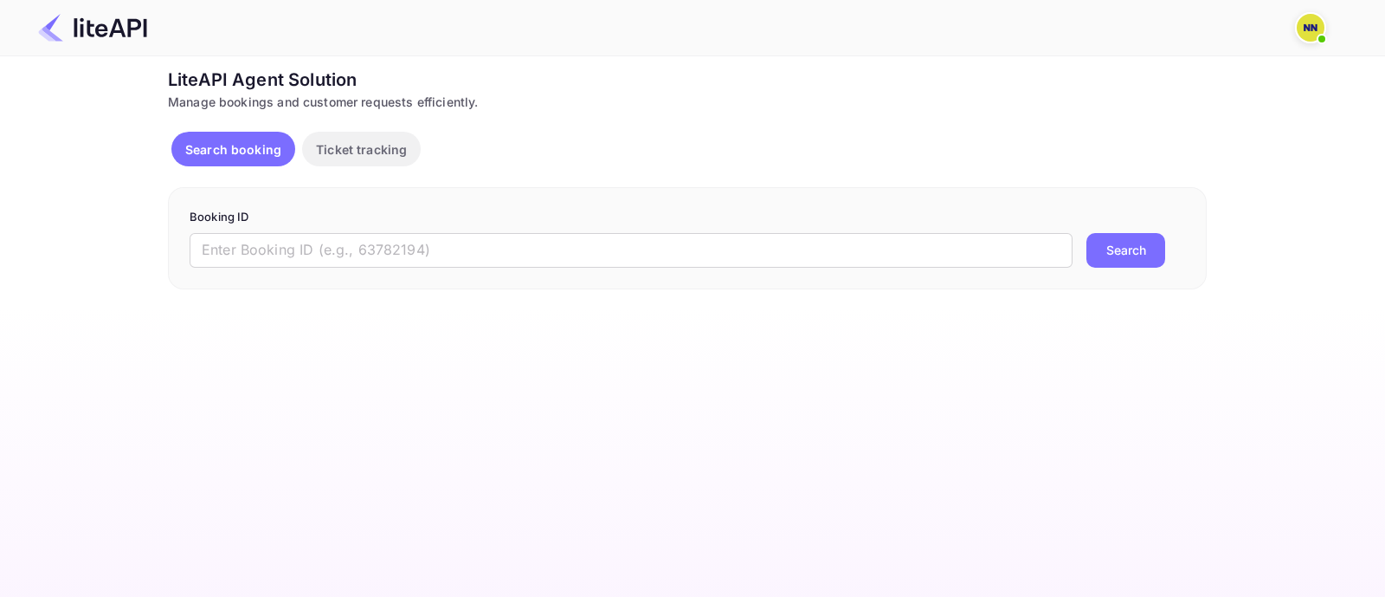
click at [238, 228] on form "Booking ID ​ Search" at bounding box center [688, 238] width 996 height 59
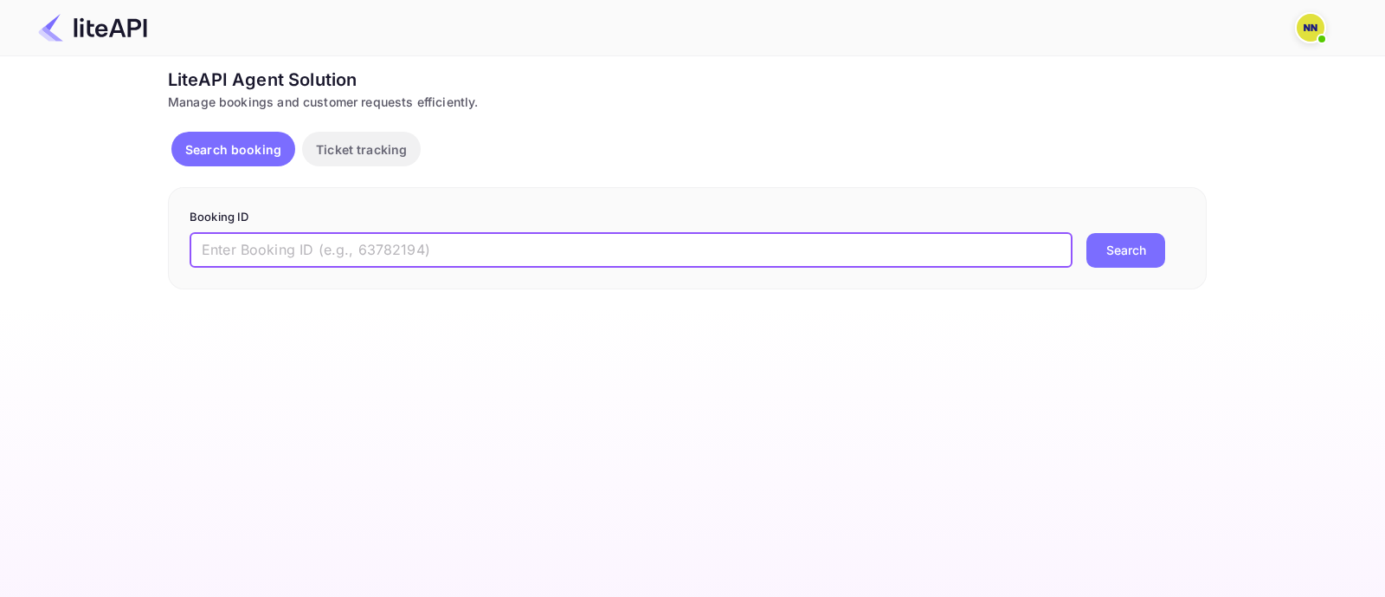
drag, startPoint x: 251, startPoint y: 248, endPoint x: 304, endPoint y: 264, distance: 55.1
click at [252, 249] on input "text" at bounding box center [631, 250] width 883 height 35
paste input "8691206"
type input "8691206"
click at [1113, 252] on button "Search" at bounding box center [1126, 250] width 79 height 35
